Goal: Information Seeking & Learning: Learn about a topic

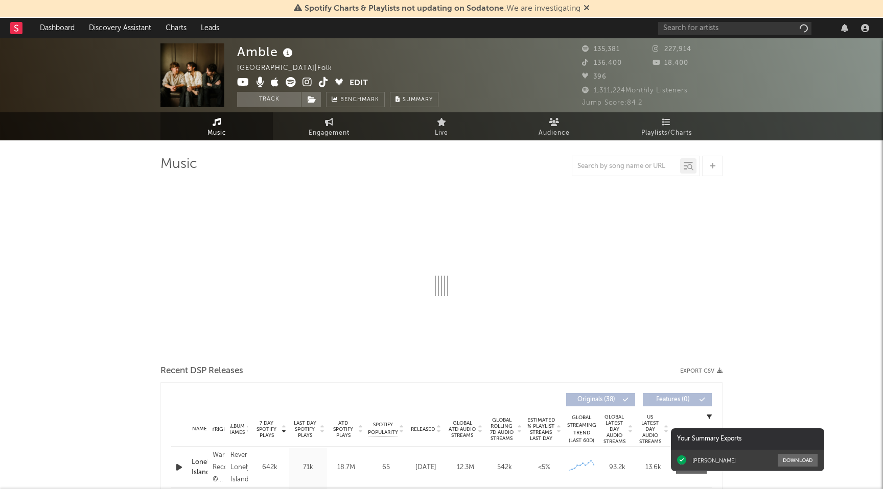
select select "6m"
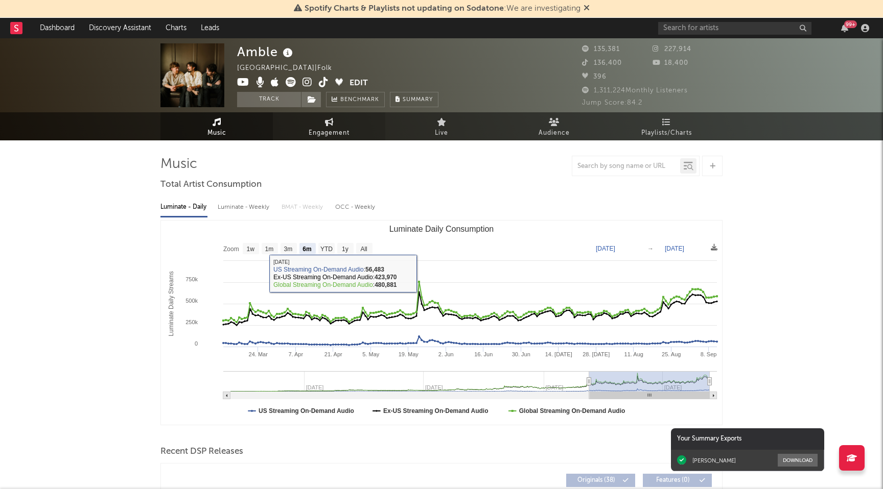
click at [331, 128] on span "Engagement" at bounding box center [329, 133] width 41 height 12
select select "1w"
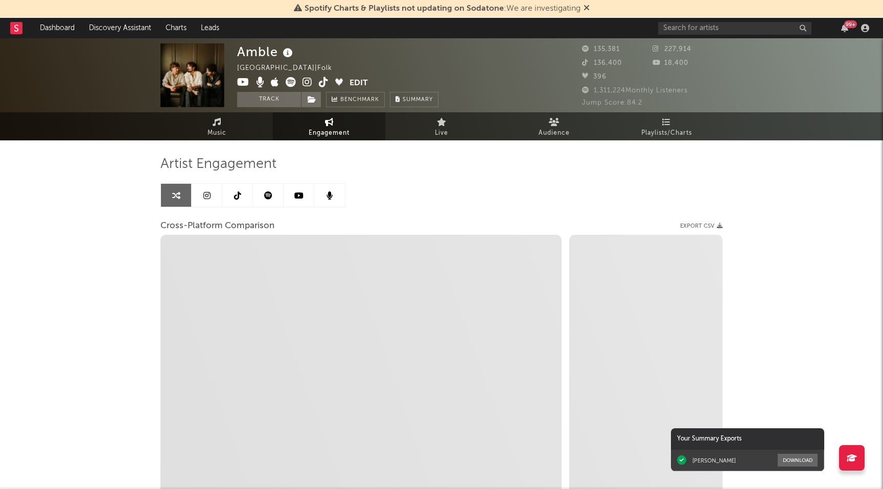
select select "1m"
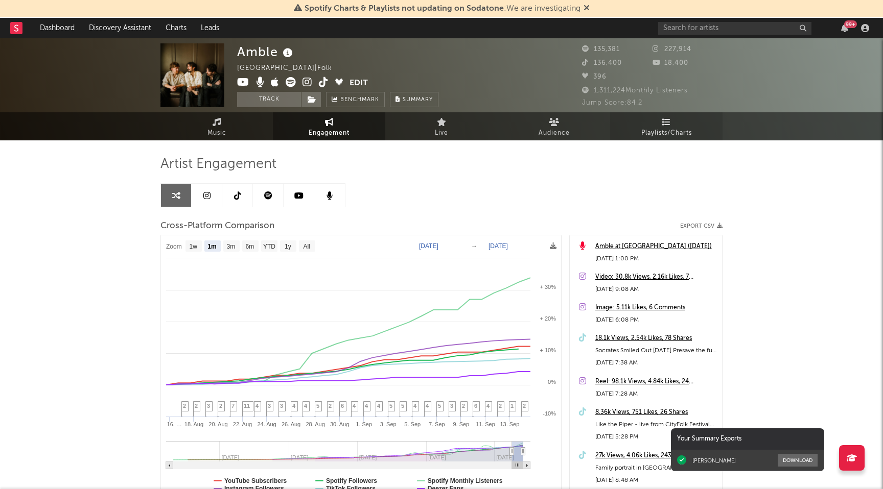
click at [656, 133] on span "Playlists/Charts" at bounding box center [666, 133] width 51 height 12
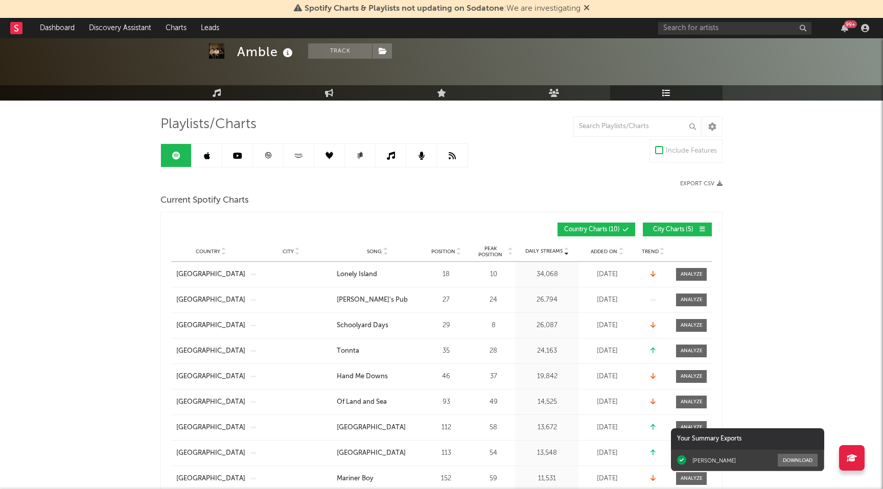
scroll to position [41, 0]
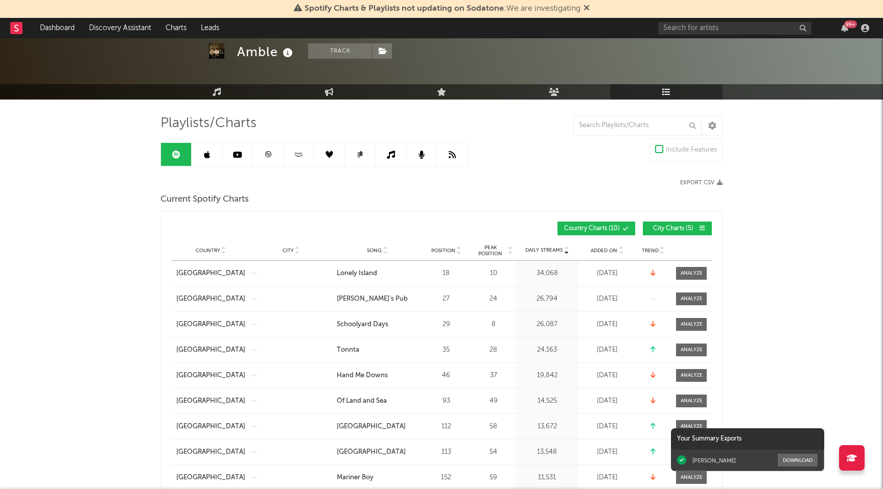
click at [665, 227] on span "City Charts ( 5 )" at bounding box center [672, 229] width 47 height 6
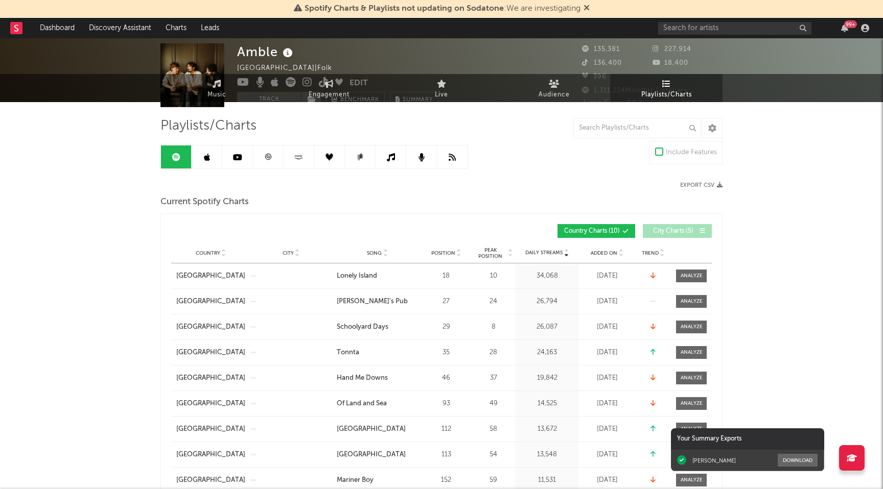
scroll to position [0, 0]
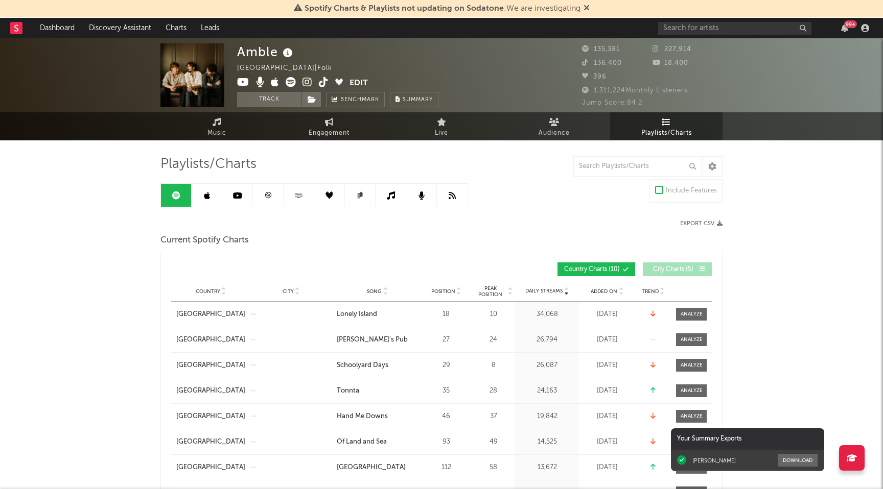
click at [214, 194] on link at bounding box center [207, 195] width 31 height 23
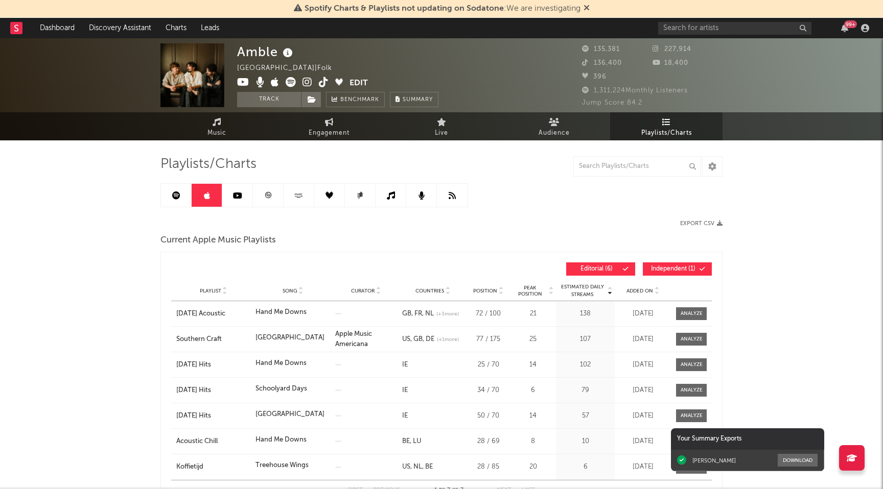
click at [247, 190] on link at bounding box center [237, 195] width 31 height 23
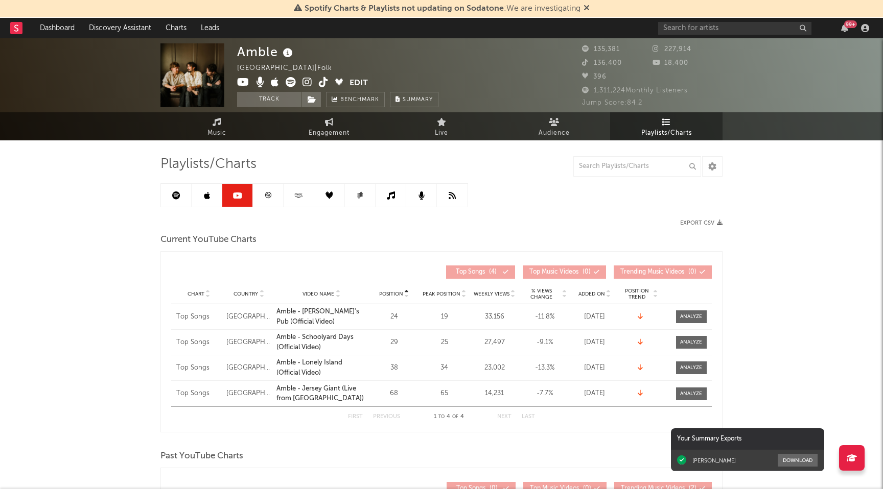
click at [272, 195] on link at bounding box center [268, 195] width 31 height 23
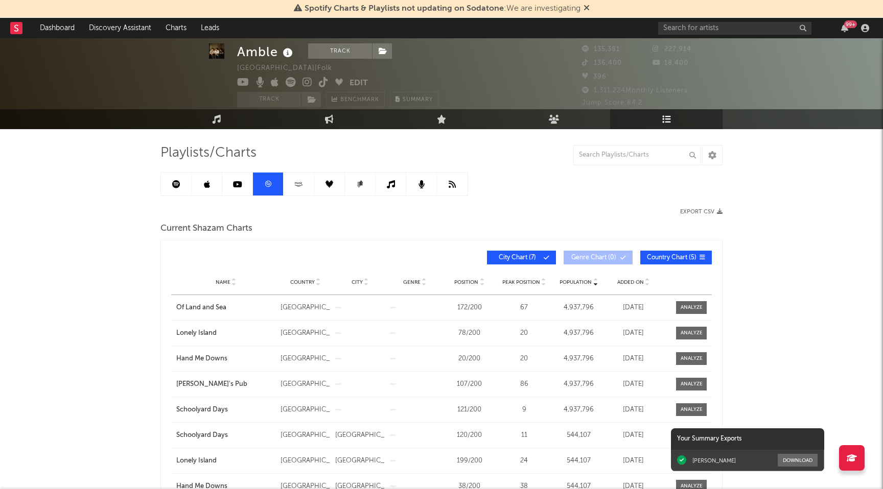
scroll to position [26, 0]
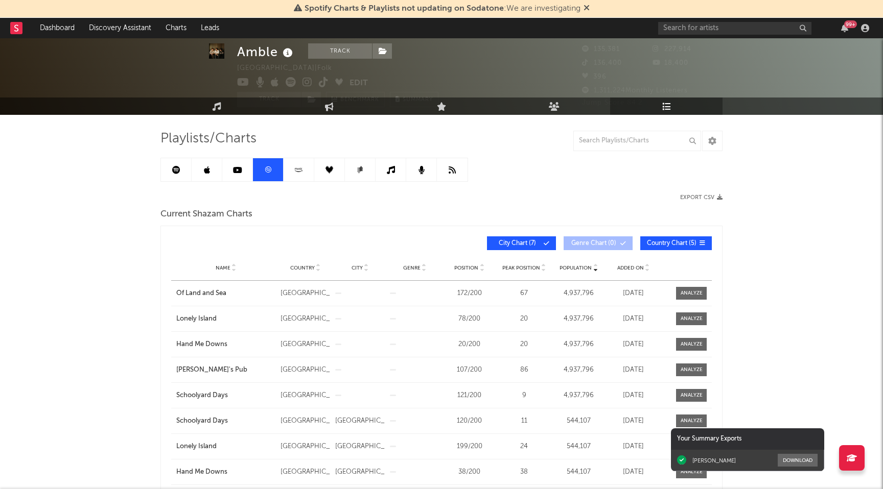
click at [205, 170] on icon at bounding box center [207, 170] width 6 height 8
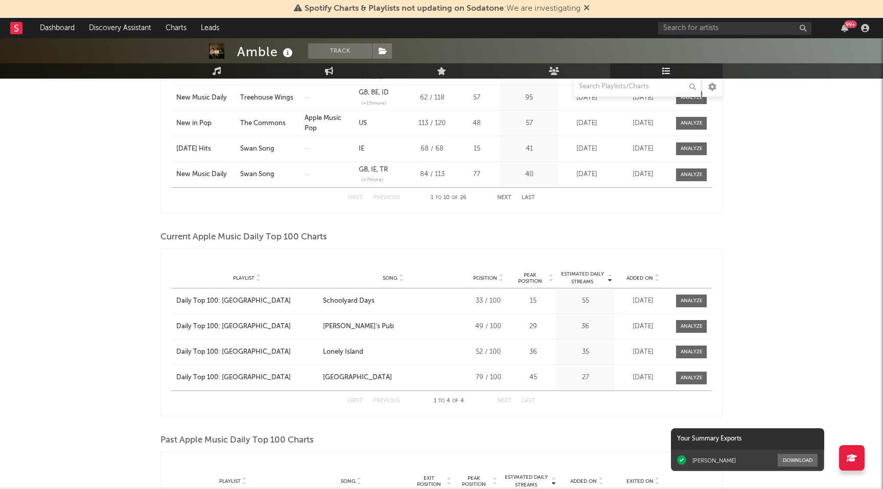
scroll to position [659, 0]
